Goal: Communication & Community: Answer question/provide support

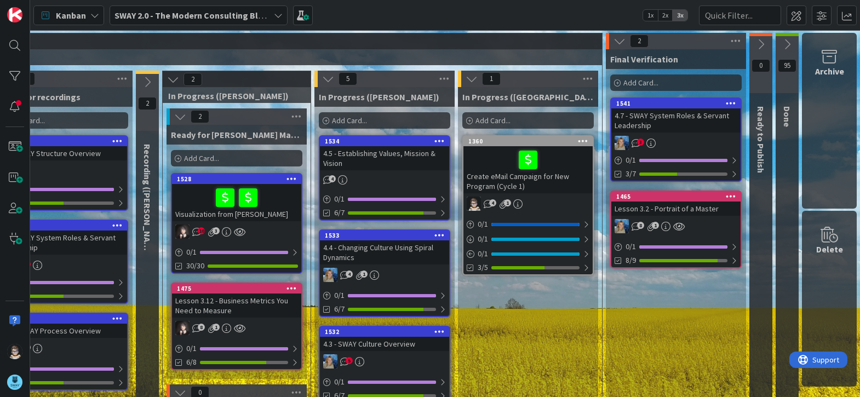
scroll to position [0, 485]
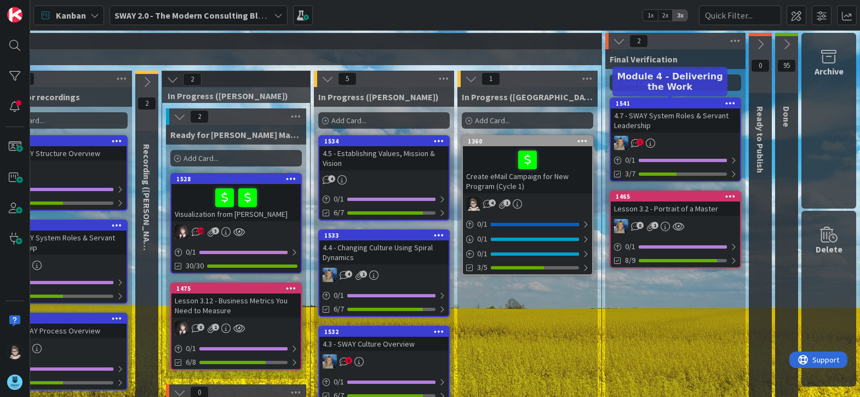
click at [661, 105] on div "1541" at bounding box center [678, 104] width 124 height 8
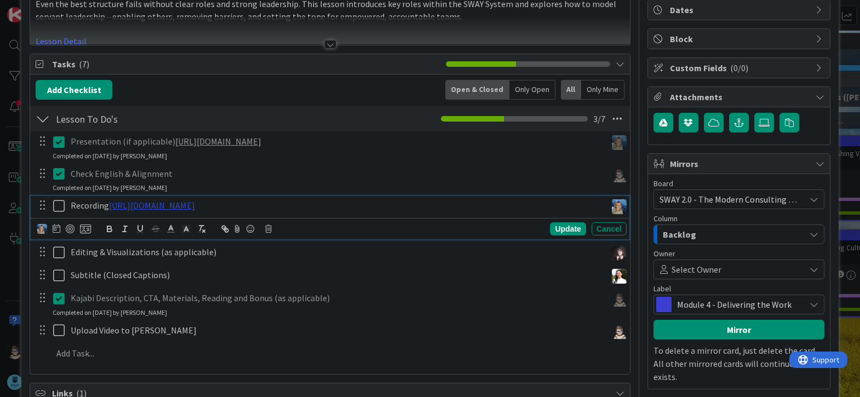
click at [195, 207] on link "https://www.veed.io/view/b19a1394-7390-42a2-b1ce-7a636fd2236b?panel=share" at bounding box center [152, 205] width 86 height 11
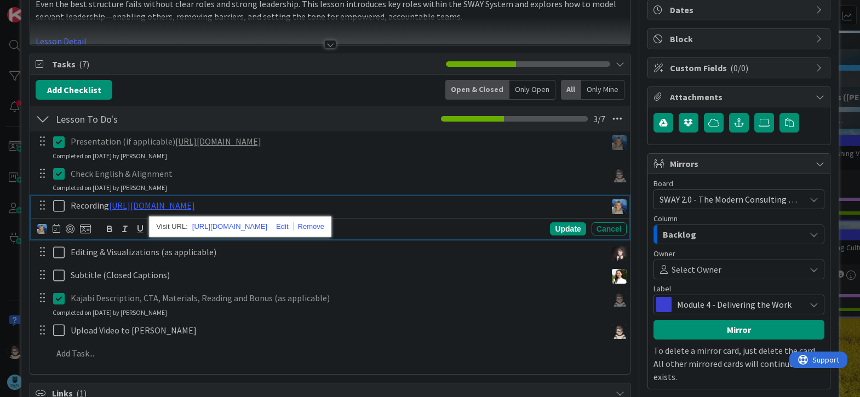
click at [232, 219] on div "https://www.veed.io/view/b19a1394-7390-42a2-b1ce-7a636fd2236b?panel=share" at bounding box center [240, 226] width 182 height 21
click at [234, 225] on link "https://www.veed.io/view/b19a1394-7390-42a2-b1ce-7a636fd2236b?panel=share" at bounding box center [229, 227] width 75 height 14
click at [424, 285] on div "Subtitle (Closed Captions) Update Cancel" at bounding box center [330, 276] width 599 height 20
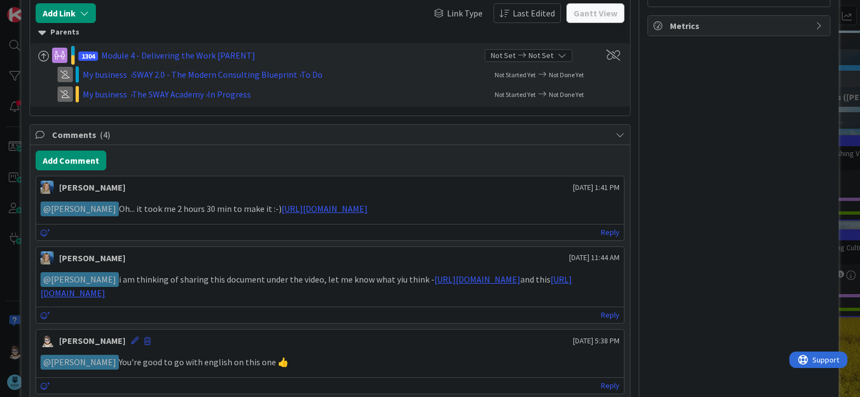
scroll to position [491, 0]
click at [429, 292] on link "https://drive.google.com/file/d/16LaNJMsEZQk9ISkq9U6AA12GMa5aYaYA/view?usp=shar…" at bounding box center [306, 285] width 531 height 25
click at [445, 278] on link "https://drive.google.com/file/d/1xB3-KDnN6SKdFMVxGkijB51sq5CUEPCo/view?usp=shar…" at bounding box center [477, 278] width 86 height 11
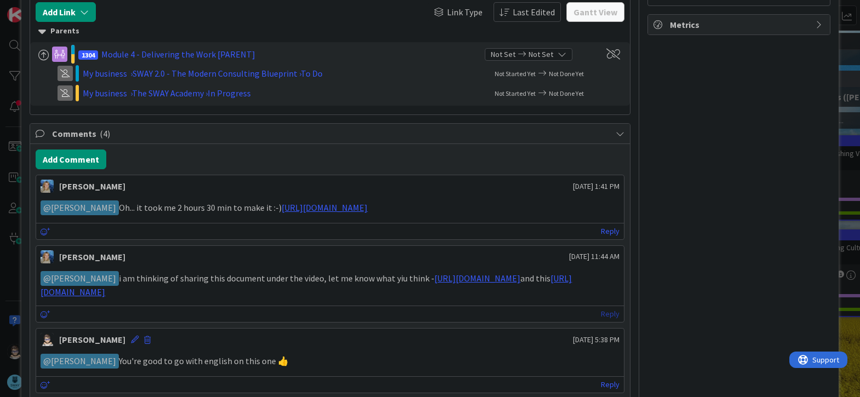
click at [601, 312] on link "Reply" at bounding box center [610, 314] width 19 height 14
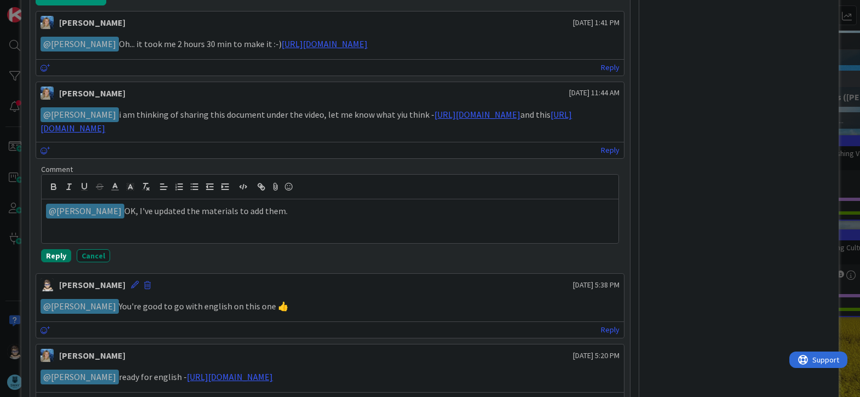
click at [49, 258] on button "Reply" at bounding box center [56, 255] width 30 height 13
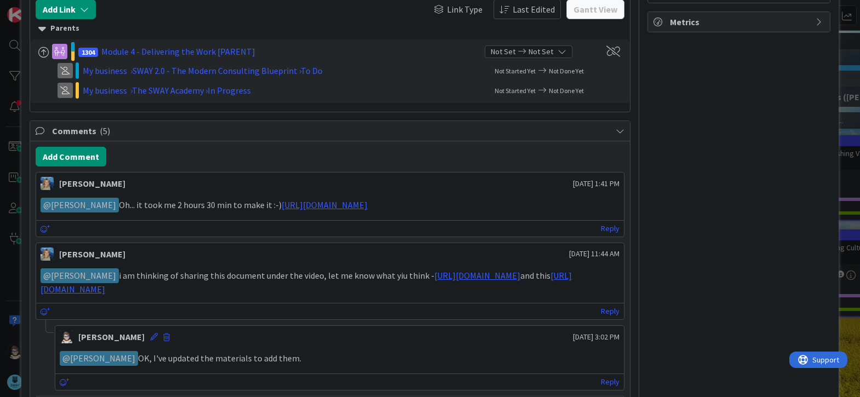
scroll to position [494, 0]
click at [43, 226] on icon at bounding box center [46, 230] width 10 height 8
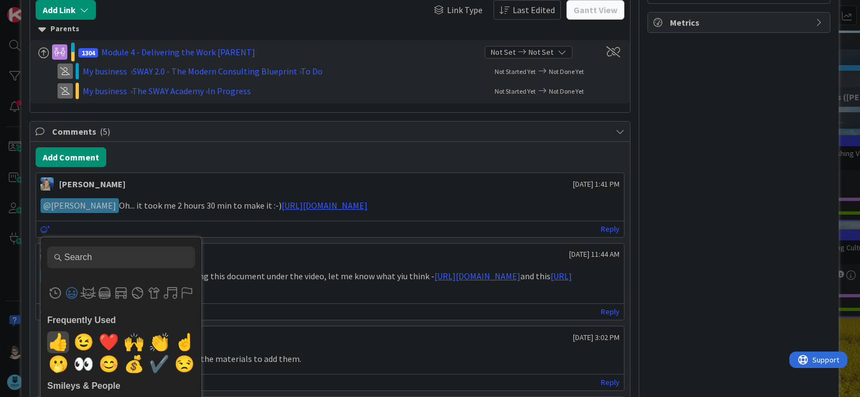
click at [58, 342] on span "👍" at bounding box center [58, 342] width 26 height 22
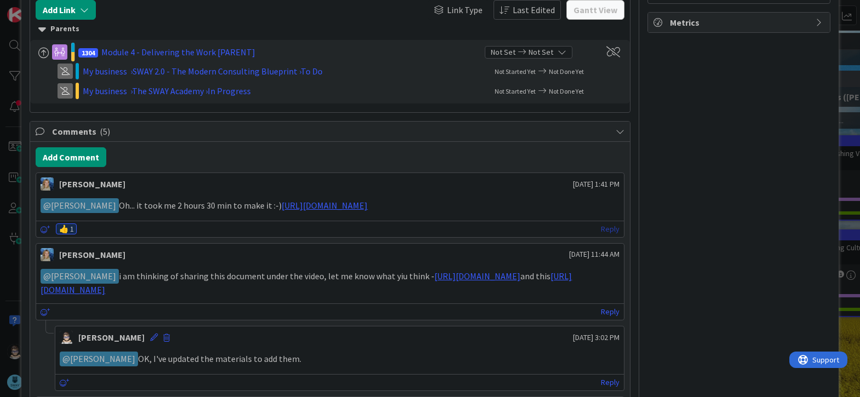
click at [601, 230] on link "Reply" at bounding box center [610, 229] width 19 height 14
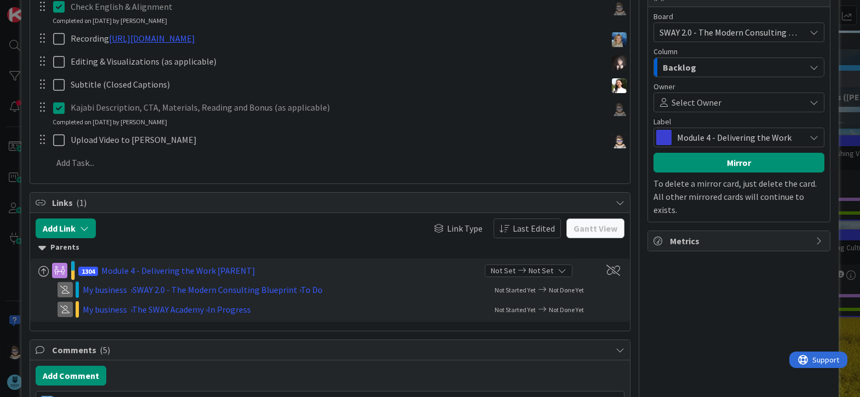
scroll to position [275, 0]
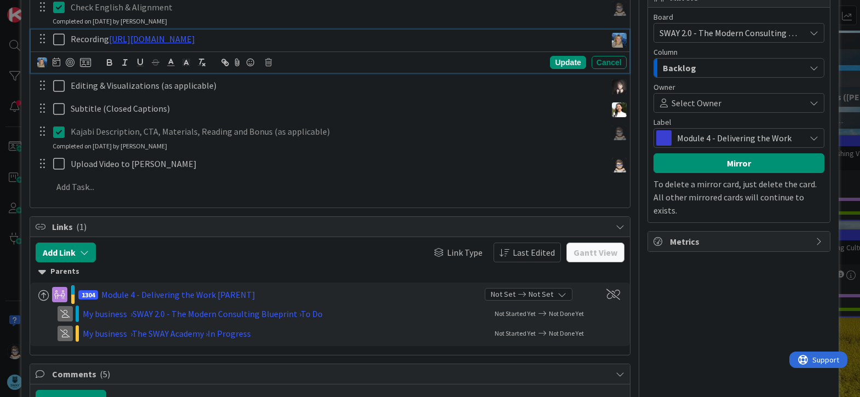
click at [54, 41] on icon at bounding box center [61, 39] width 16 height 13
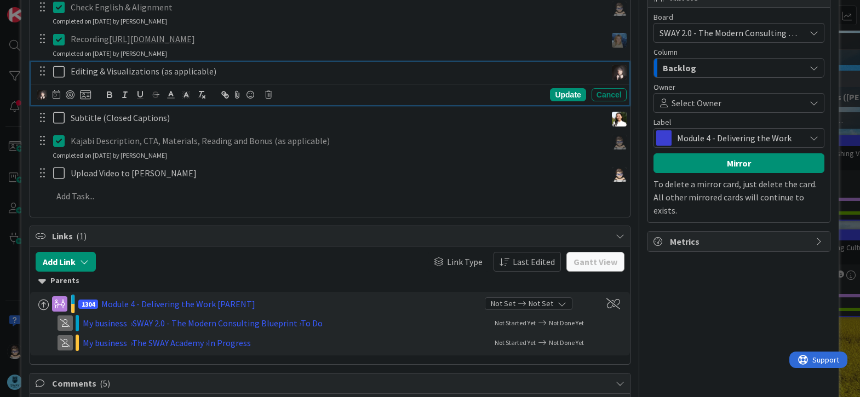
click at [56, 73] on icon at bounding box center [61, 71] width 16 height 13
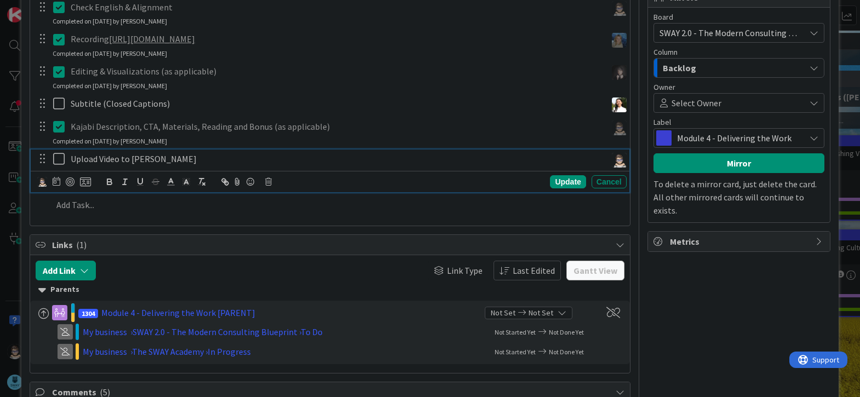
click at [60, 158] on icon at bounding box center [61, 158] width 16 height 13
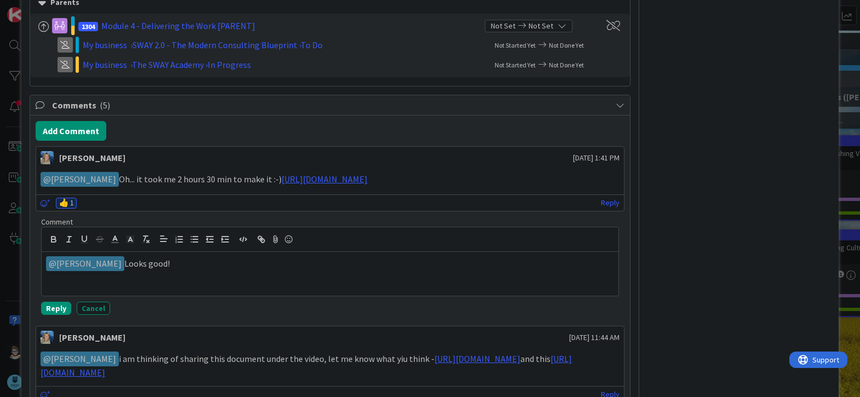
scroll to position [548, 0]
click at [188, 266] on p "﻿ @ Marina Alex ﻿ Looks good!" at bounding box center [330, 263] width 568 height 15
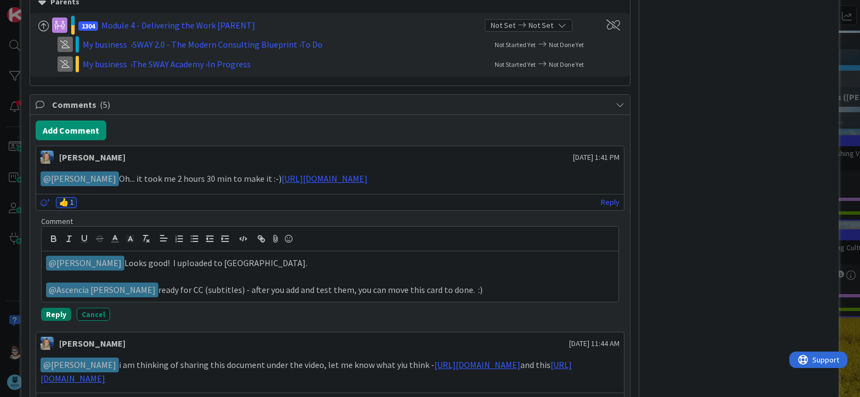
click at [54, 312] on button "Reply" at bounding box center [56, 314] width 30 height 13
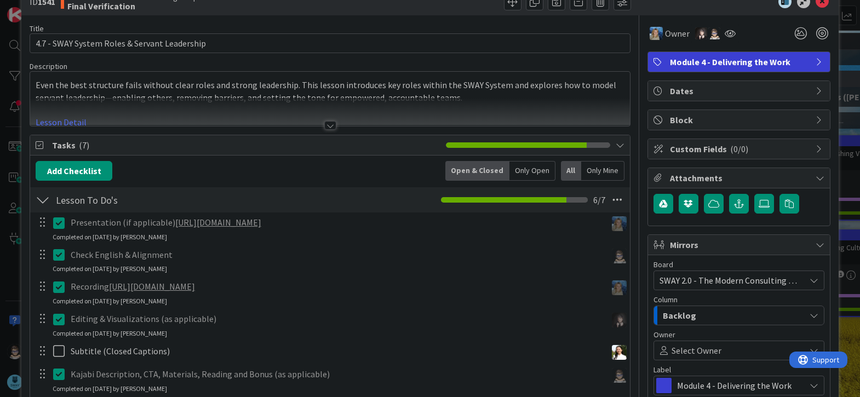
scroll to position [0, 0]
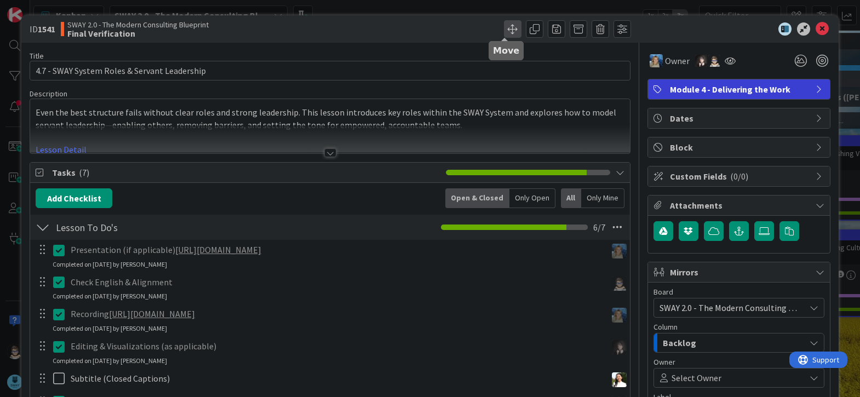
click at [506, 31] on span at bounding box center [513, 29] width 18 height 18
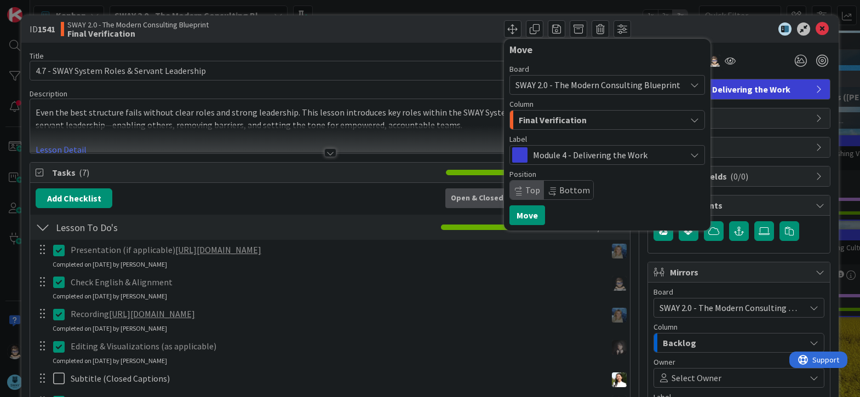
click at [550, 121] on span "Final Verification" at bounding box center [553, 120] width 68 height 14
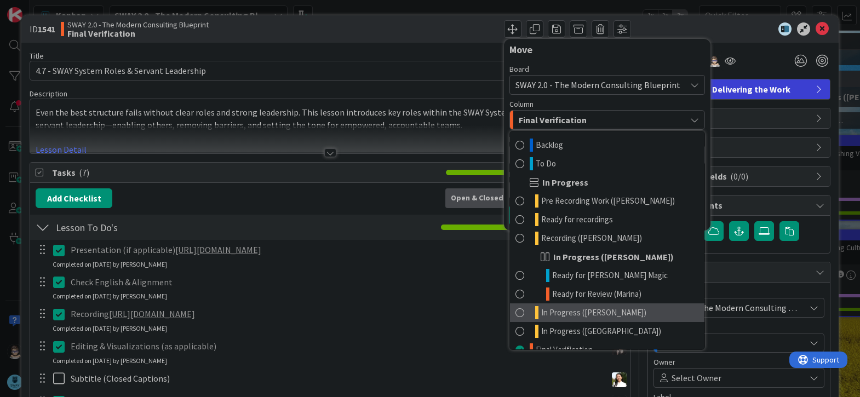
click at [609, 317] on link "In Progress ([PERSON_NAME])" at bounding box center [607, 312] width 194 height 19
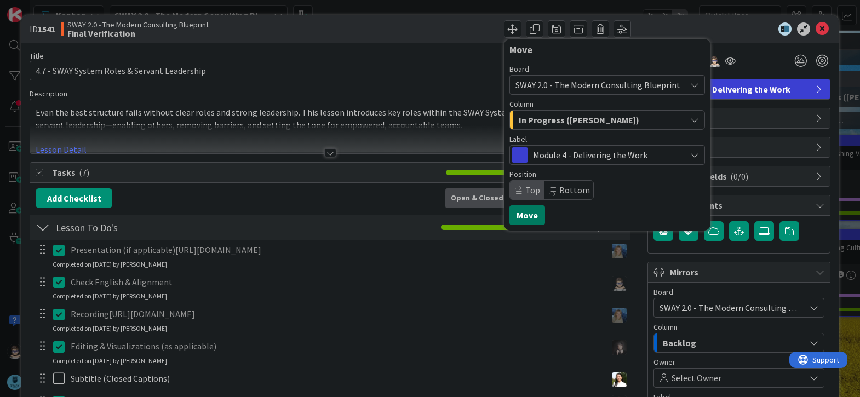
click at [520, 217] on button "Move" at bounding box center [527, 215] width 36 height 20
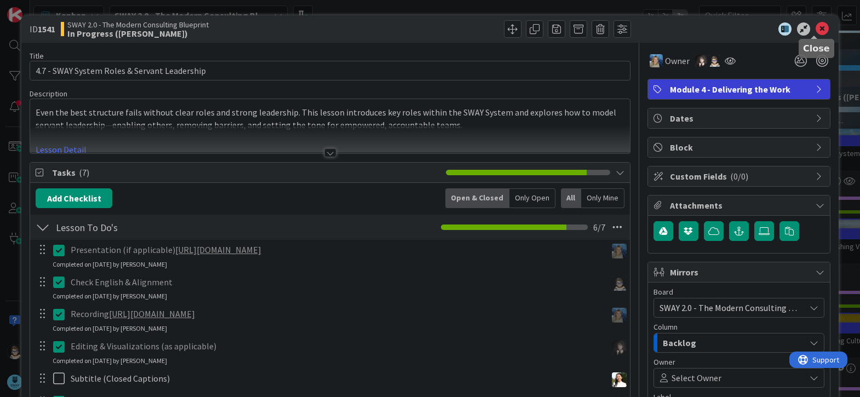
click at [816, 29] on icon at bounding box center [822, 28] width 13 height 13
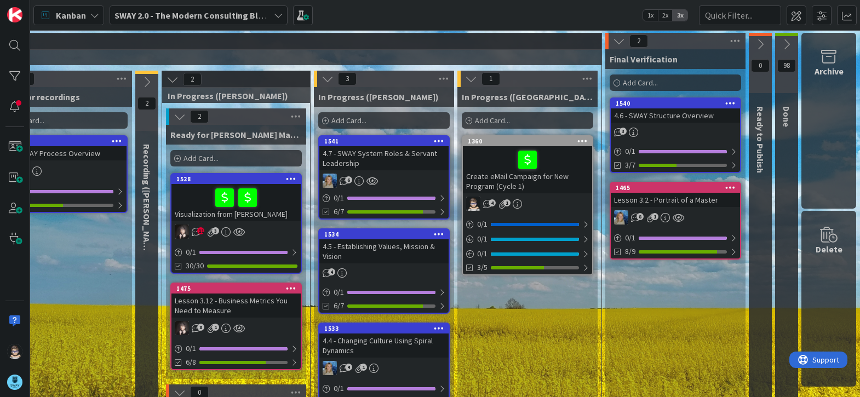
scroll to position [0, 485]
click at [673, 104] on div "1540" at bounding box center [678, 104] width 124 height 8
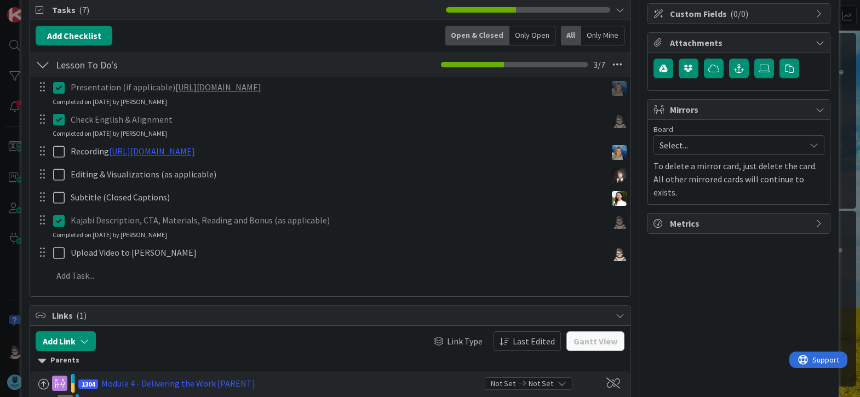
scroll to position [164, 0]
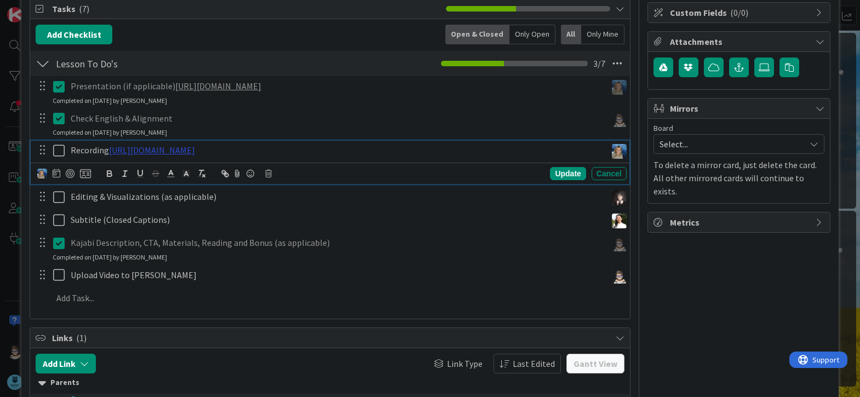
click at [195, 151] on link "https://www.veed.io/view/b4aa86c2-94b7-49bf-82d5-086eb2f4841b?panel=share" at bounding box center [152, 150] width 86 height 11
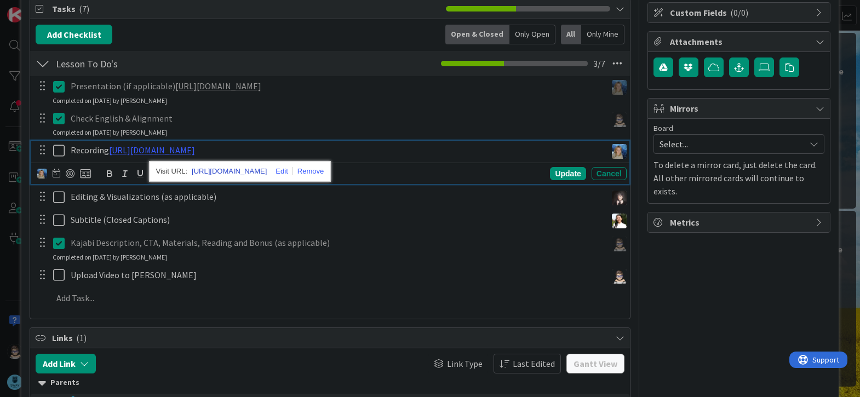
click at [259, 170] on link "https://www.veed.io/view/b4aa86c2-94b7-49bf-82d5-086eb2f4841b?panel=share" at bounding box center [229, 171] width 75 height 14
